Goal: Task Accomplishment & Management: Manage account settings

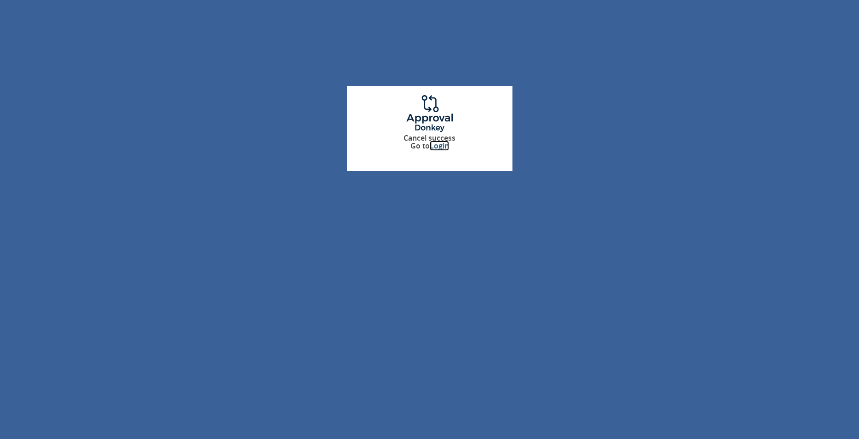
click at [438, 149] on link "Login" at bounding box center [439, 146] width 19 height 10
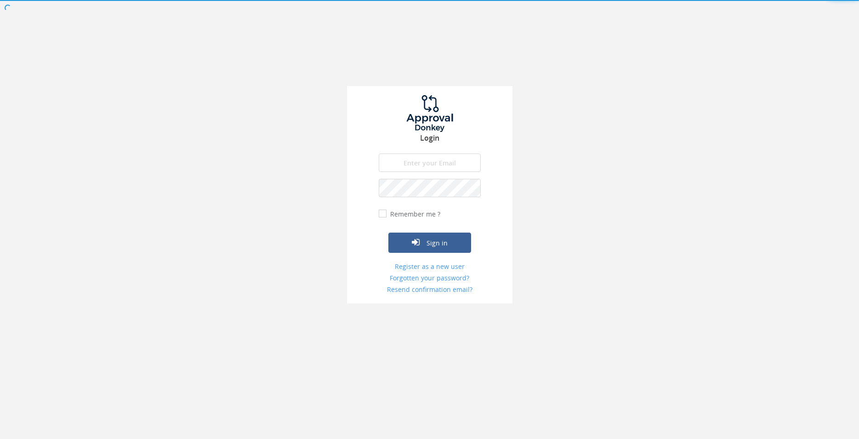
type input "[PERSON_NAME][EMAIL_ADDRESS][DOMAIN_NAME]"
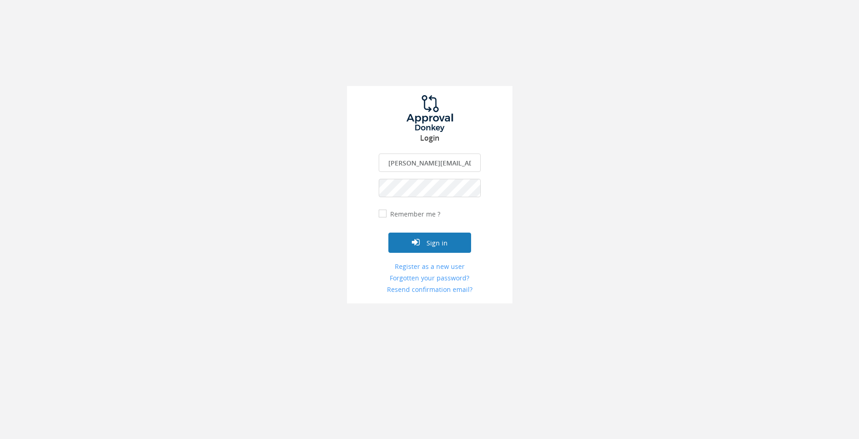
click at [427, 243] on button "Sign in" at bounding box center [430, 243] width 83 height 20
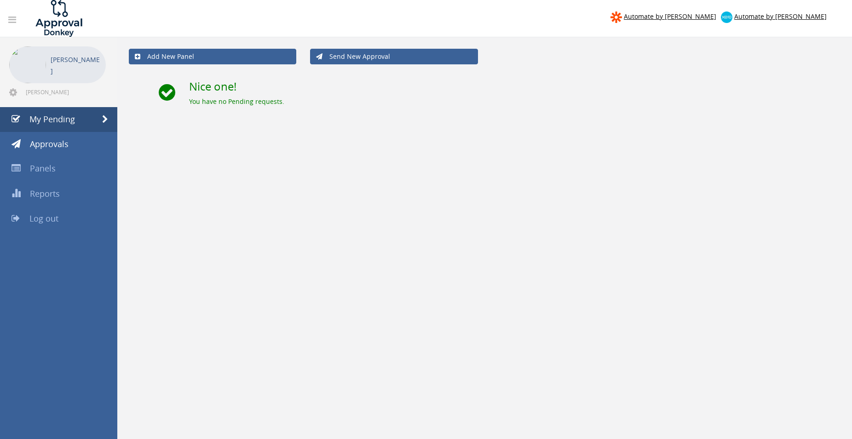
click at [15, 17] on icon at bounding box center [12, 19] width 8 height 9
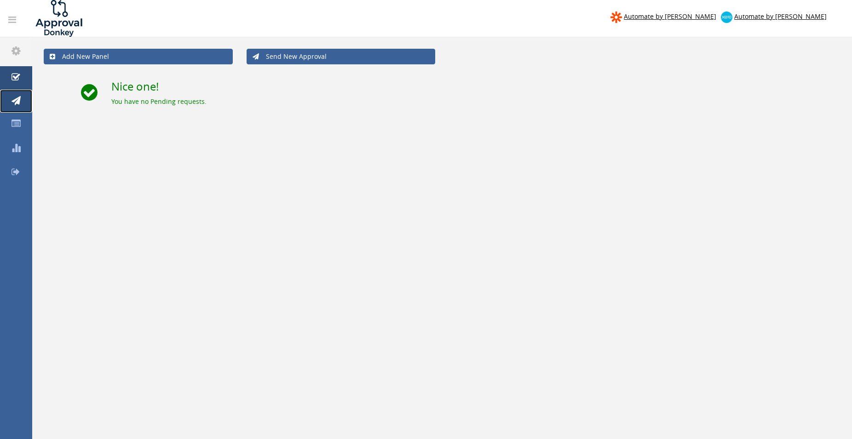
click at [15, 97] on icon at bounding box center [15, 100] width 9 height 9
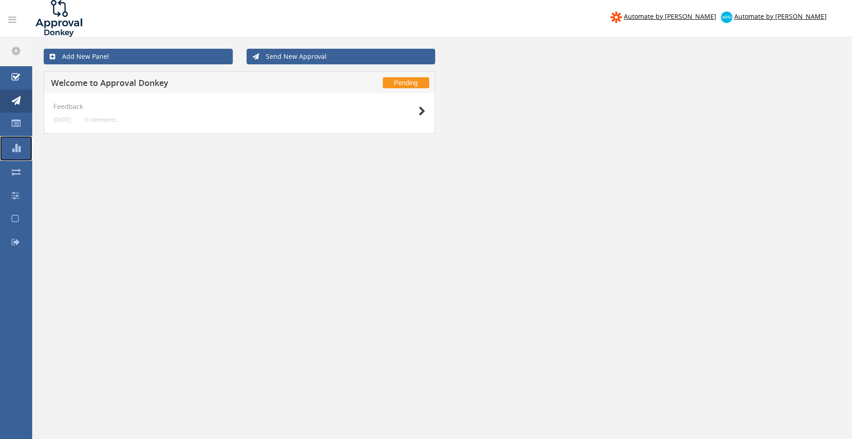
click at [13, 146] on icon at bounding box center [15, 147] width 9 height 9
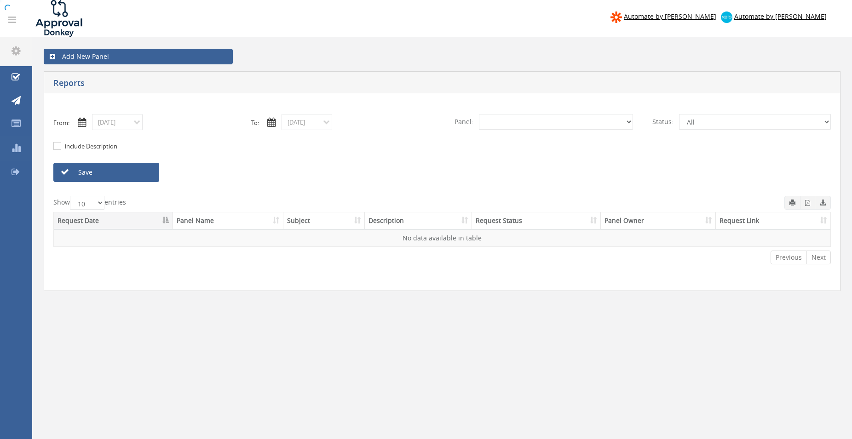
select select "number:0"
click at [5, 17] on link at bounding box center [12, 20] width 20 height 18
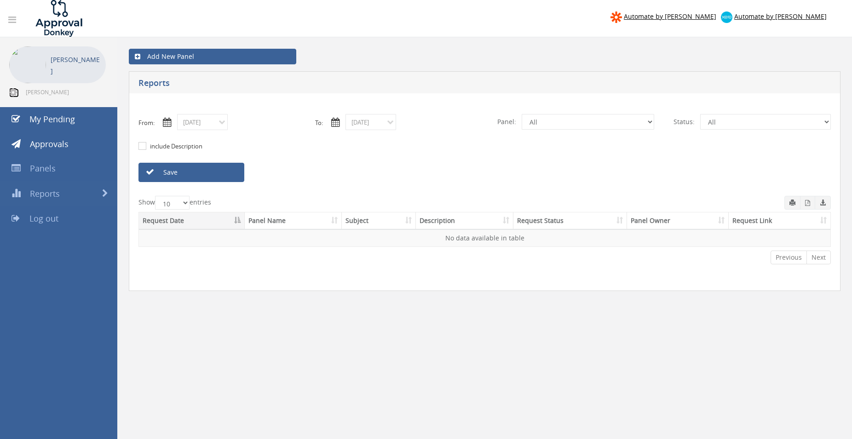
click at [15, 94] on icon at bounding box center [13, 92] width 8 height 9
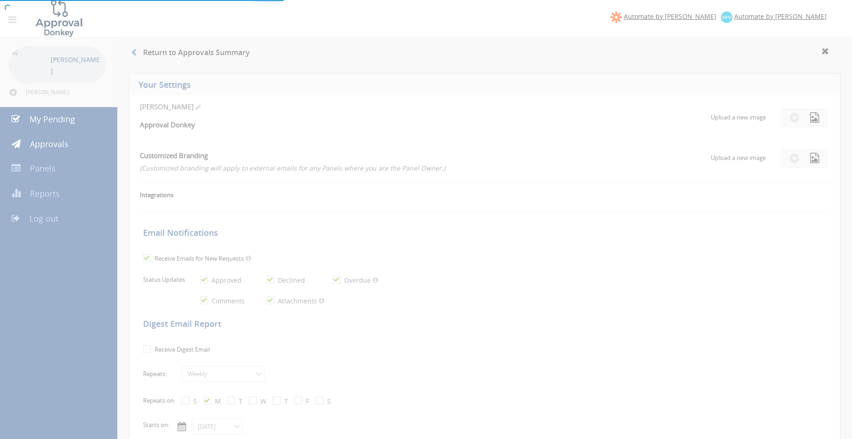
checkbox input "true"
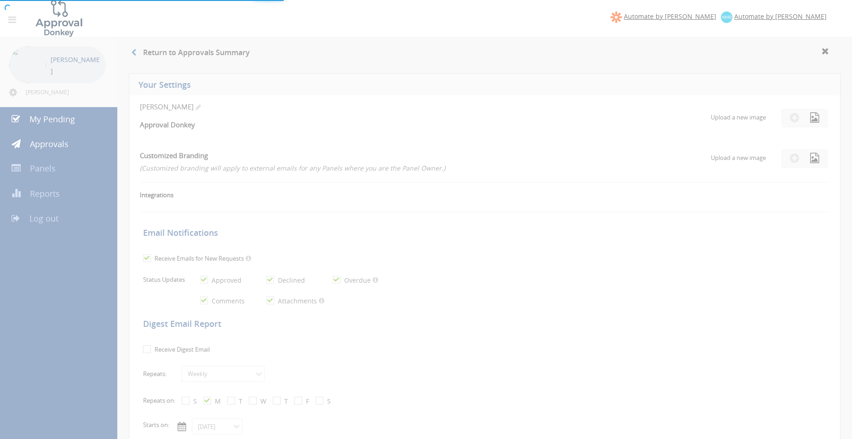
select select "number:1"
checkbox input "true"
type input "[DATE]"
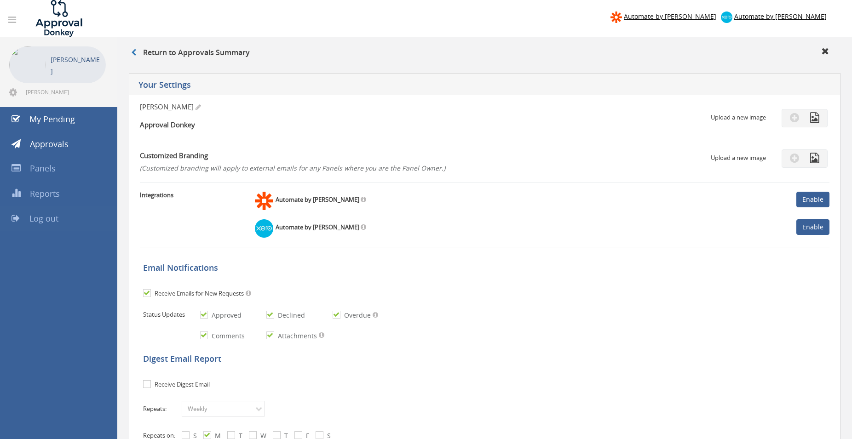
click at [36, 216] on span "Log out" at bounding box center [43, 218] width 29 height 11
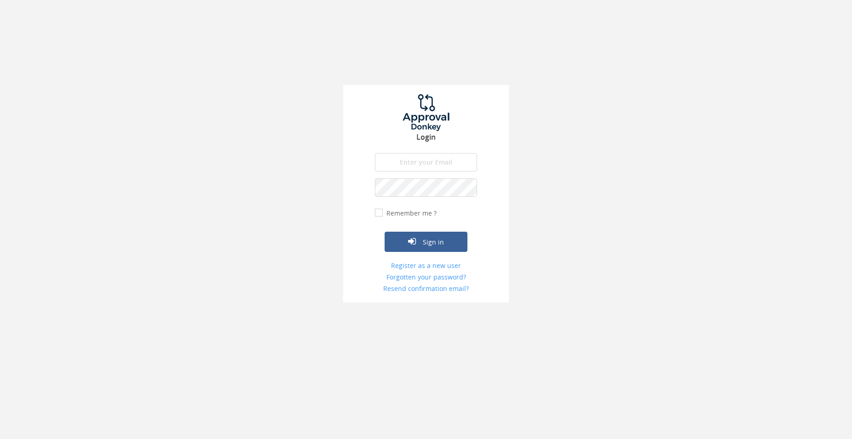
type input "[PERSON_NAME][EMAIL_ADDRESS][DOMAIN_NAME]"
